Goal: Check status: Check status

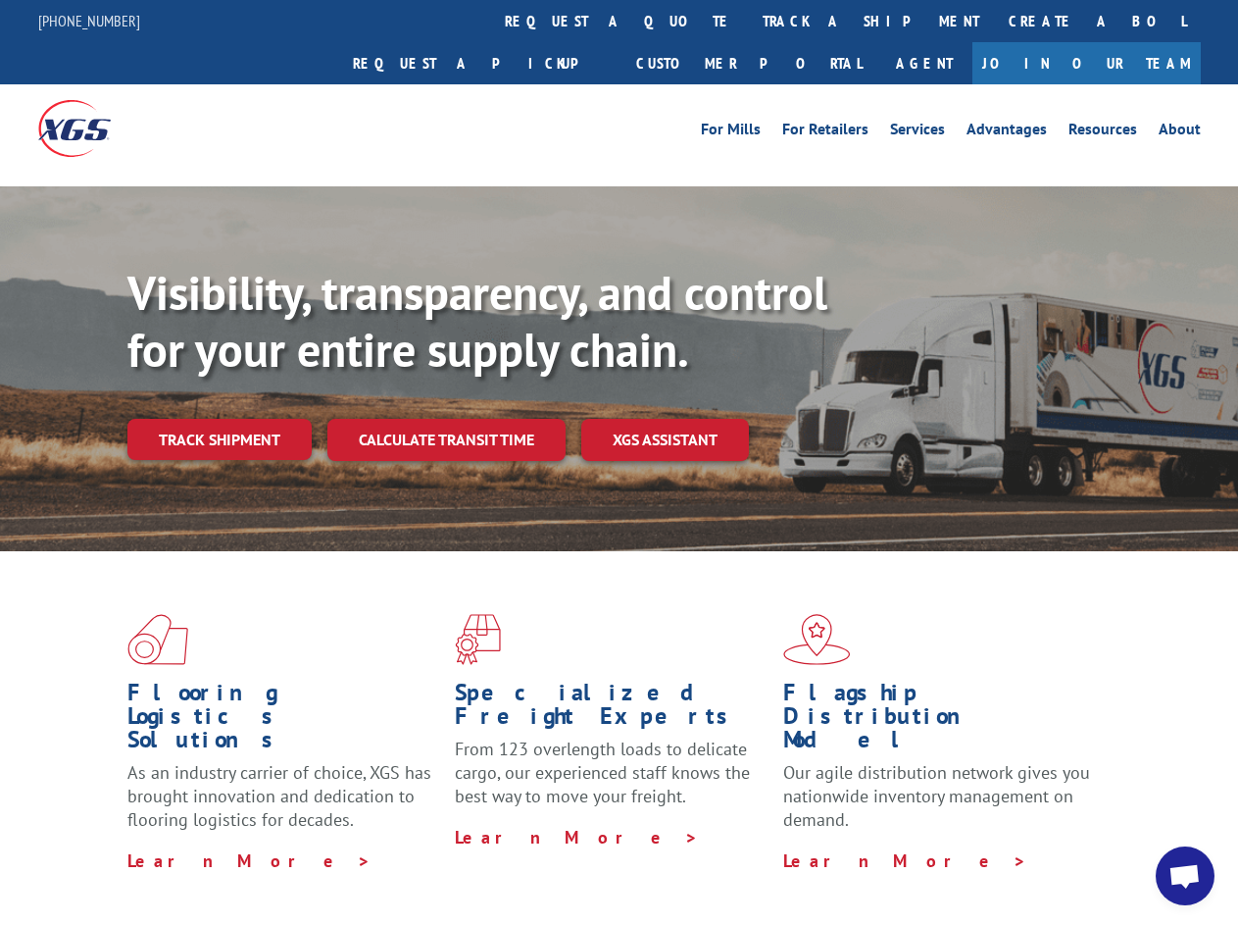
click at [619, 462] on div "Visibility, transparency, and control for your entire supply chain. Track shipm…" at bounding box center [682, 402] width 1111 height 274
click at [748, 21] on link "track a shipment" at bounding box center [871, 21] width 246 height 42
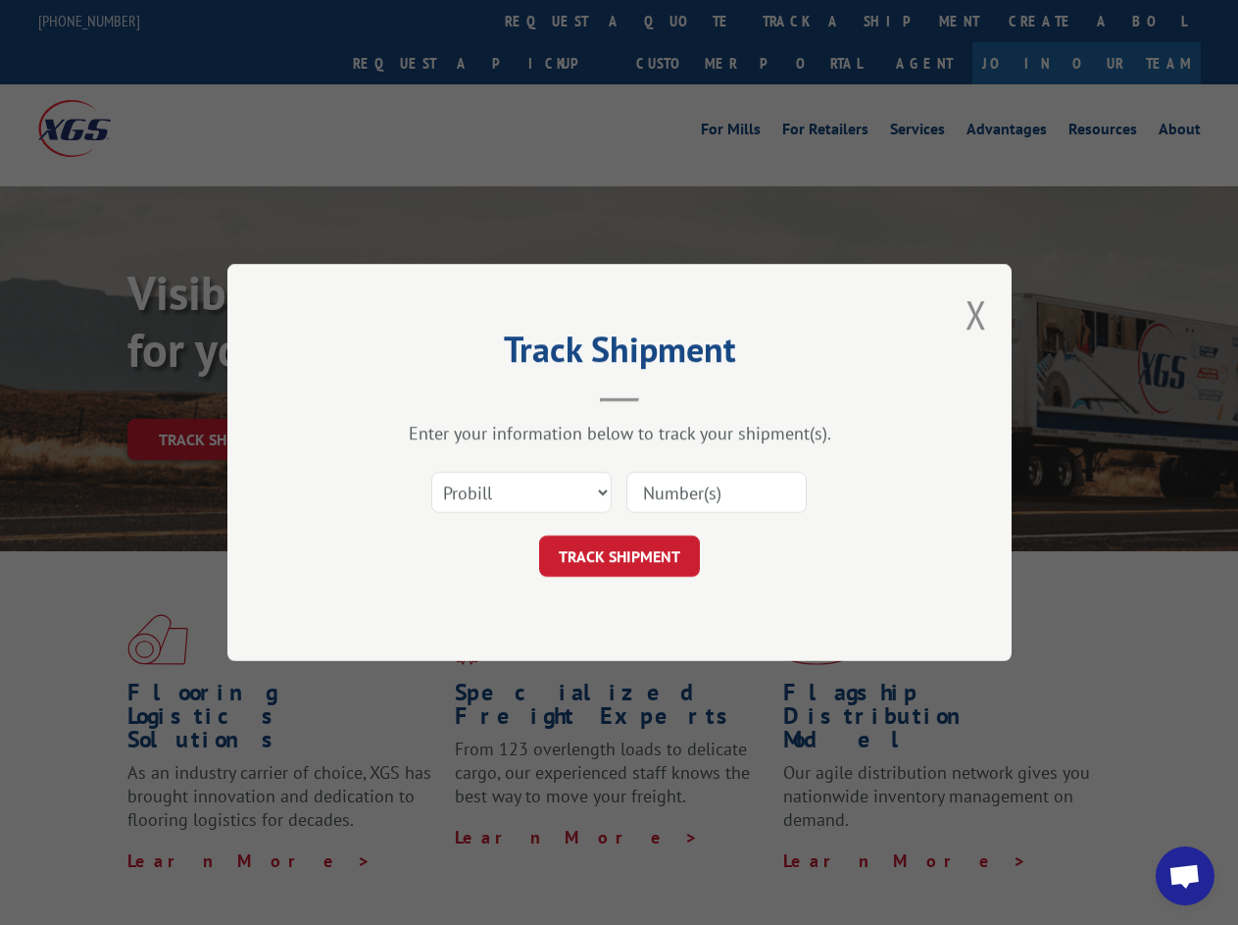
click at [684, 21] on div "Track Shipment Enter your information below to track your shipment(s). Select c…" at bounding box center [619, 462] width 1238 height 925
click at [807, 21] on div "Track Shipment Enter your information below to track your shipment(s). Select c…" at bounding box center [619, 462] width 1238 height 925
click at [219, 396] on div "Track Shipment Enter your information below to track your shipment(s). Select c…" at bounding box center [619, 462] width 1238 height 925
click at [445, 396] on header "Track Shipment" at bounding box center [620, 368] width 588 height 67
click at [666, 396] on header "Track Shipment" at bounding box center [620, 368] width 588 height 67
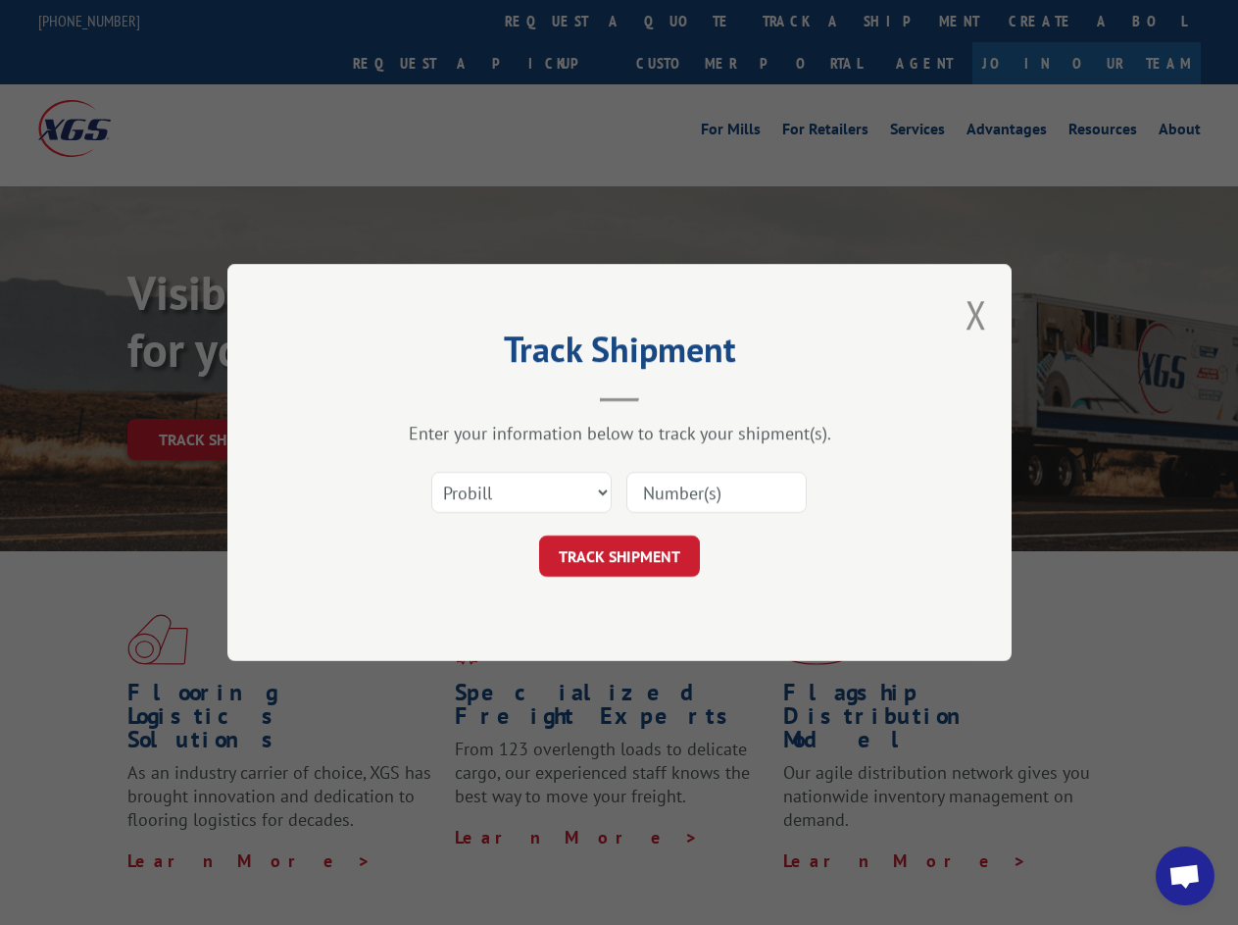
click at [1185, 876] on span "Open chat" at bounding box center [1185, 877] width 32 height 27
